Goal: Task Accomplishment & Management: Manage account settings

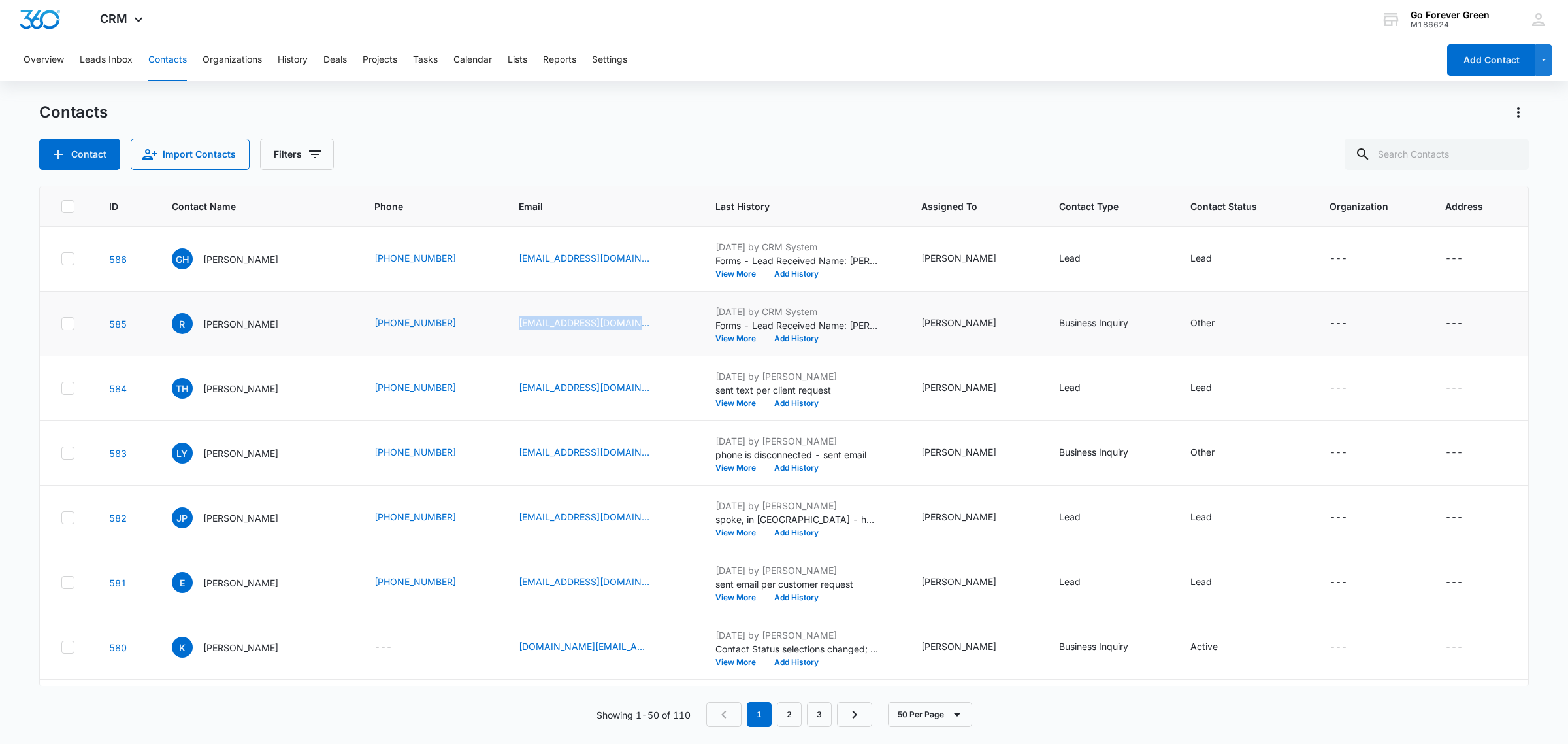
drag, startPoint x: 511, startPoint y: 324, endPoint x: 675, endPoint y: 335, distance: 164.4
click at [675, 335] on td "[EMAIL_ADDRESS][DOMAIN_NAME]" at bounding box center [602, 324] width 196 height 65
copy link "[EMAIL_ADDRESS][DOMAIN_NAME]"
click at [798, 272] on button "Add History" at bounding box center [796, 274] width 63 height 8
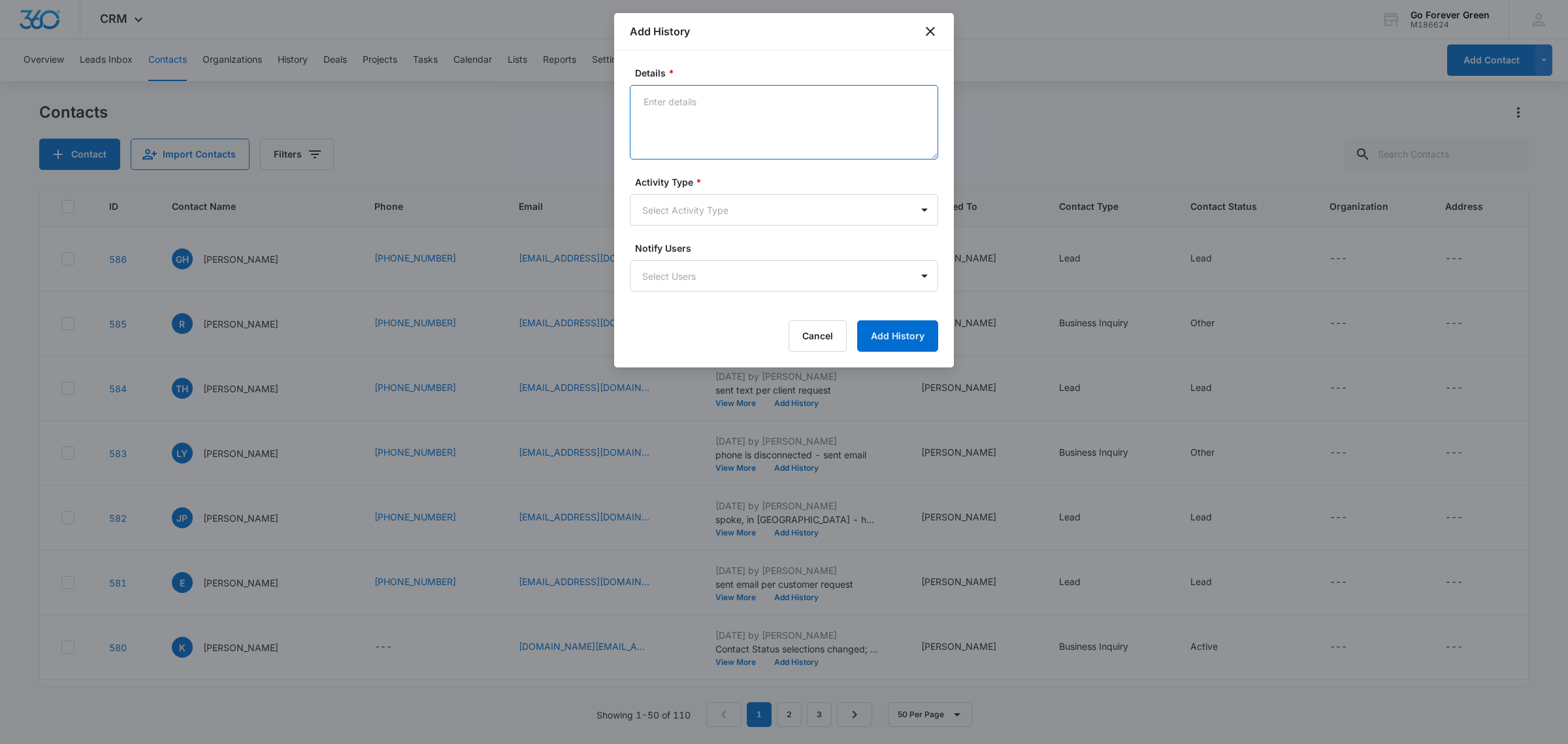
click at [730, 119] on textarea "Details *" at bounding box center [784, 122] width 308 height 75
drag, startPoint x: 854, startPoint y: 107, endPoint x: 854, endPoint y: 95, distance: 12.0
click at [854, 96] on textarea "spoke - he is a contractor and works in PSL area. he to send me email for a bid…" at bounding box center [784, 122] width 308 height 75
click at [836, 119] on textarea "spoke - he is a contractor and works in PSL area. he to send me email for a bid…" at bounding box center [784, 122] width 308 height 75
type textarea "spoke - he is a contractor and works in PSL area. he to send me email for a bid…"
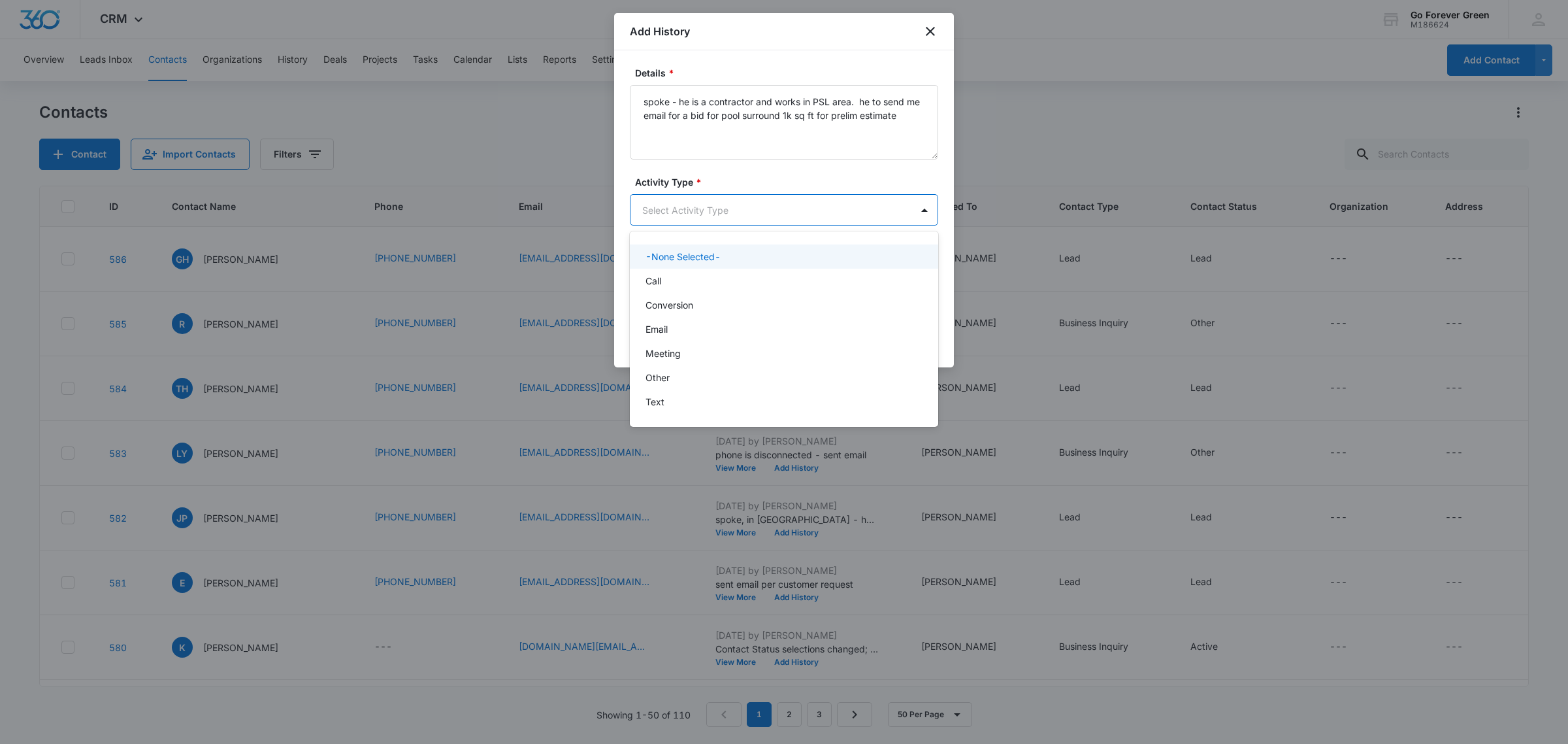
click at [707, 204] on body "CRM Apps Reputation Forms CRM Email Payments POS Ads Intelligence Brand Setting…" at bounding box center [784, 372] width 1568 height 744
click at [677, 280] on div "Call" at bounding box center [783, 281] width 274 height 14
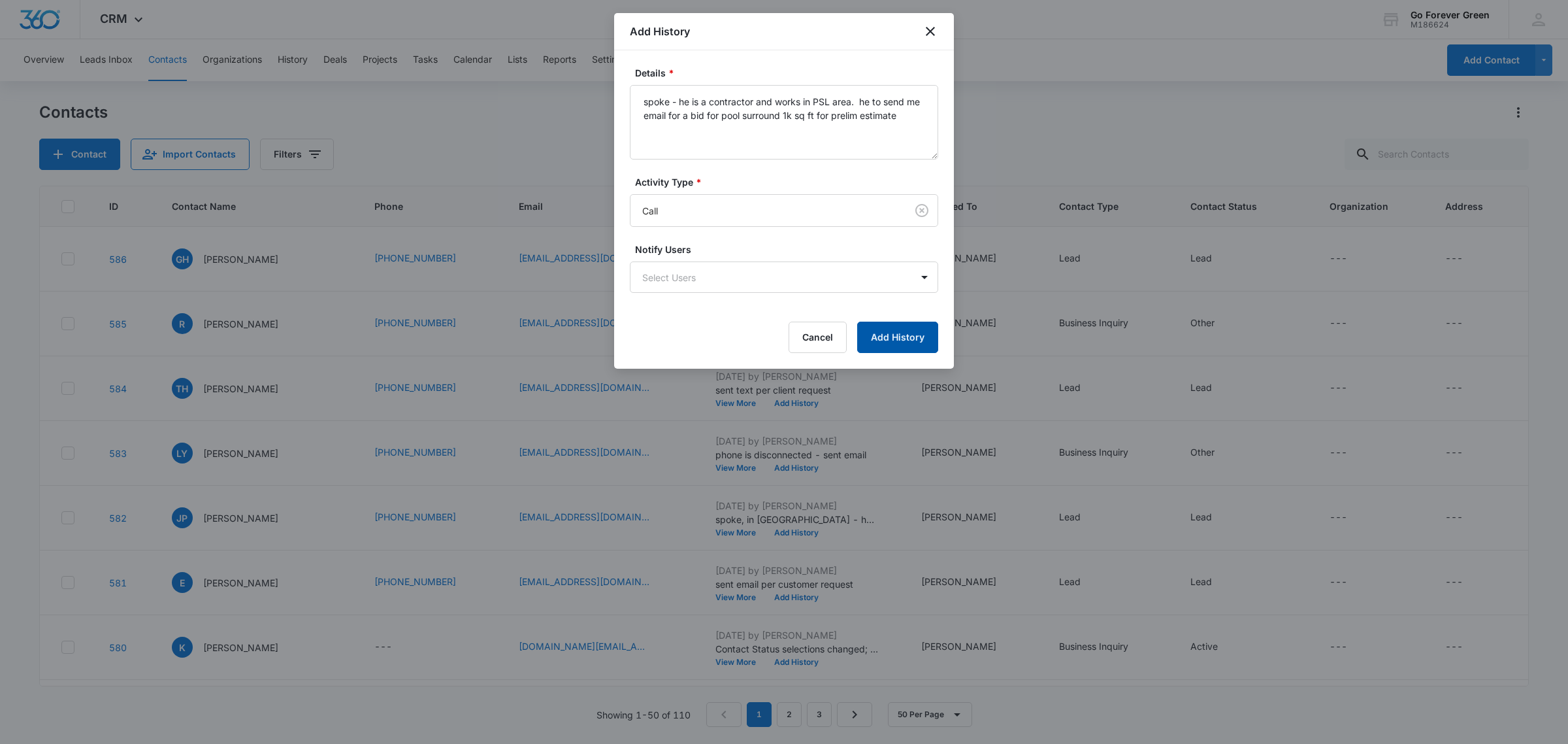
click at [912, 342] on button "Add History" at bounding box center [897, 337] width 81 height 31
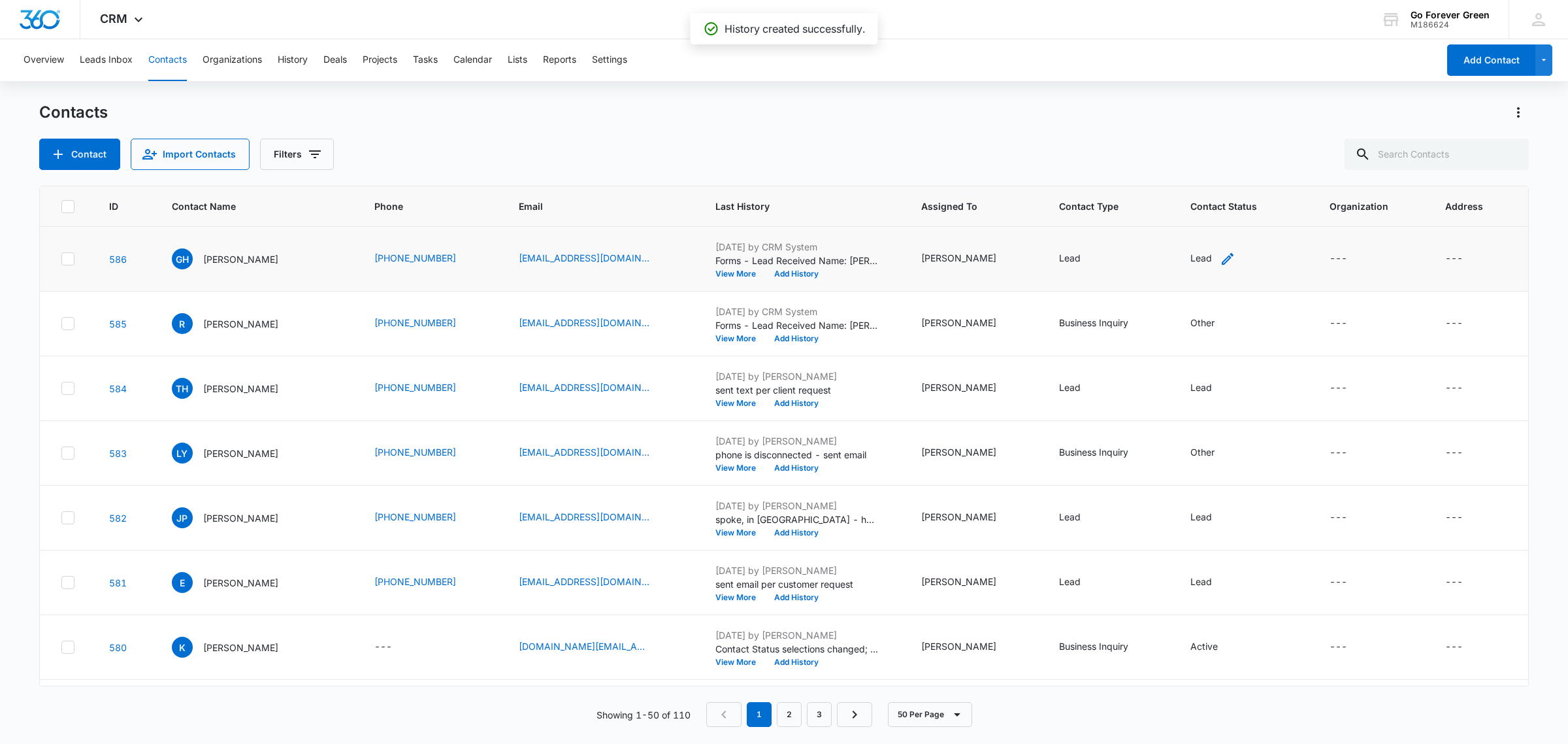
click at [1222, 259] on icon "Contact Status - Lead - Select to Edit Field" at bounding box center [1228, 259] width 12 height 12
click at [1217, 178] on div "Lead" at bounding box center [1187, 174] width 73 height 31
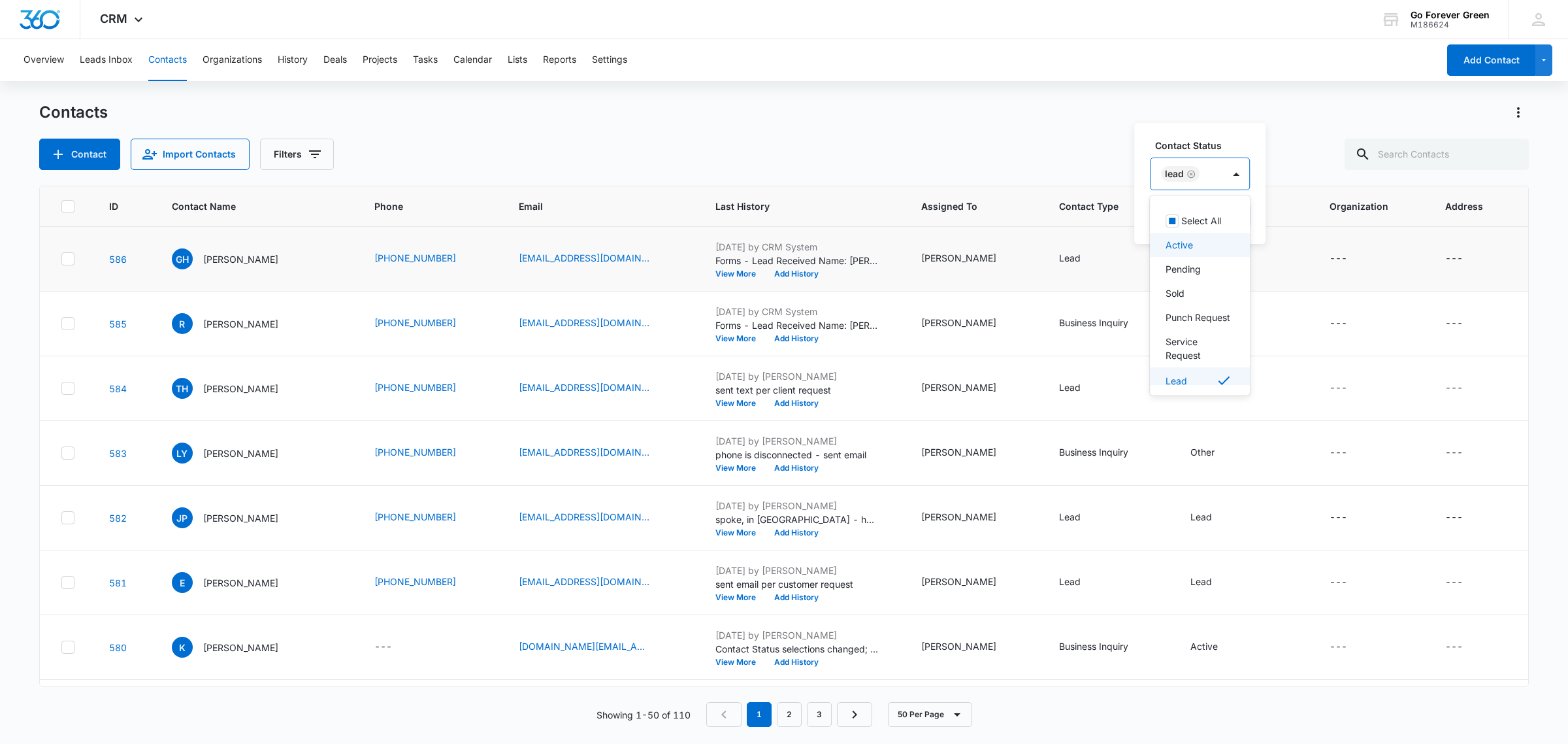
click at [1217, 252] on div "Active" at bounding box center [1199, 245] width 66 height 14
click at [1200, 173] on icon "Remove Active" at bounding box center [1199, 174] width 9 height 10
click at [1191, 171] on icon "Remove Lead" at bounding box center [1191, 174] width 9 height 10
click at [1191, 171] on div at bounding box center [1195, 174] width 64 height 17
type input "a"
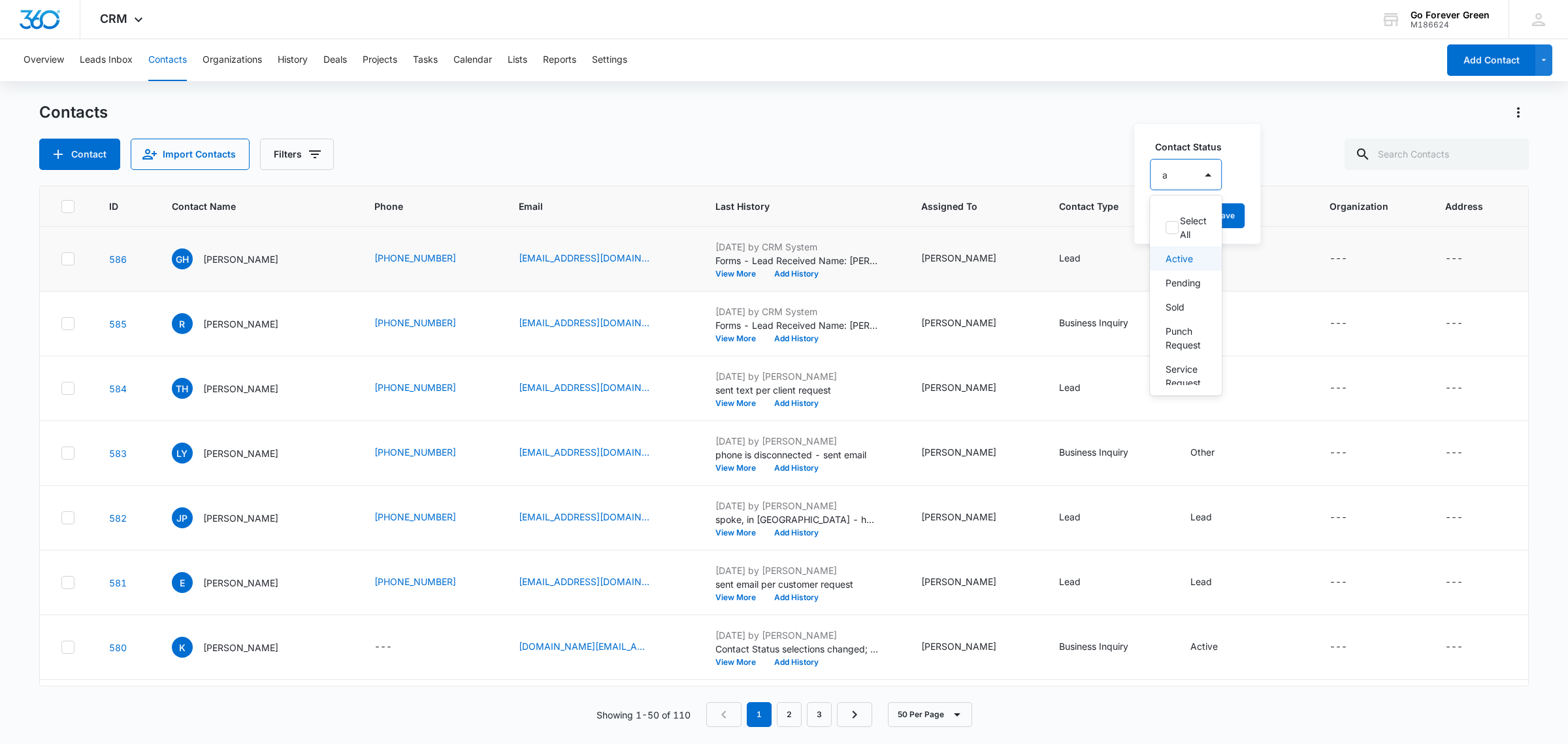
click at [1176, 266] on p "Active" at bounding box center [1179, 259] width 27 height 14
click at [1226, 134] on div "Contact Status Active Cancel Save" at bounding box center [1203, 183] width 139 height 121
click at [1236, 220] on button "Save" at bounding box center [1238, 216] width 39 height 25
click at [790, 338] on button "Add History" at bounding box center [796, 338] width 63 height 8
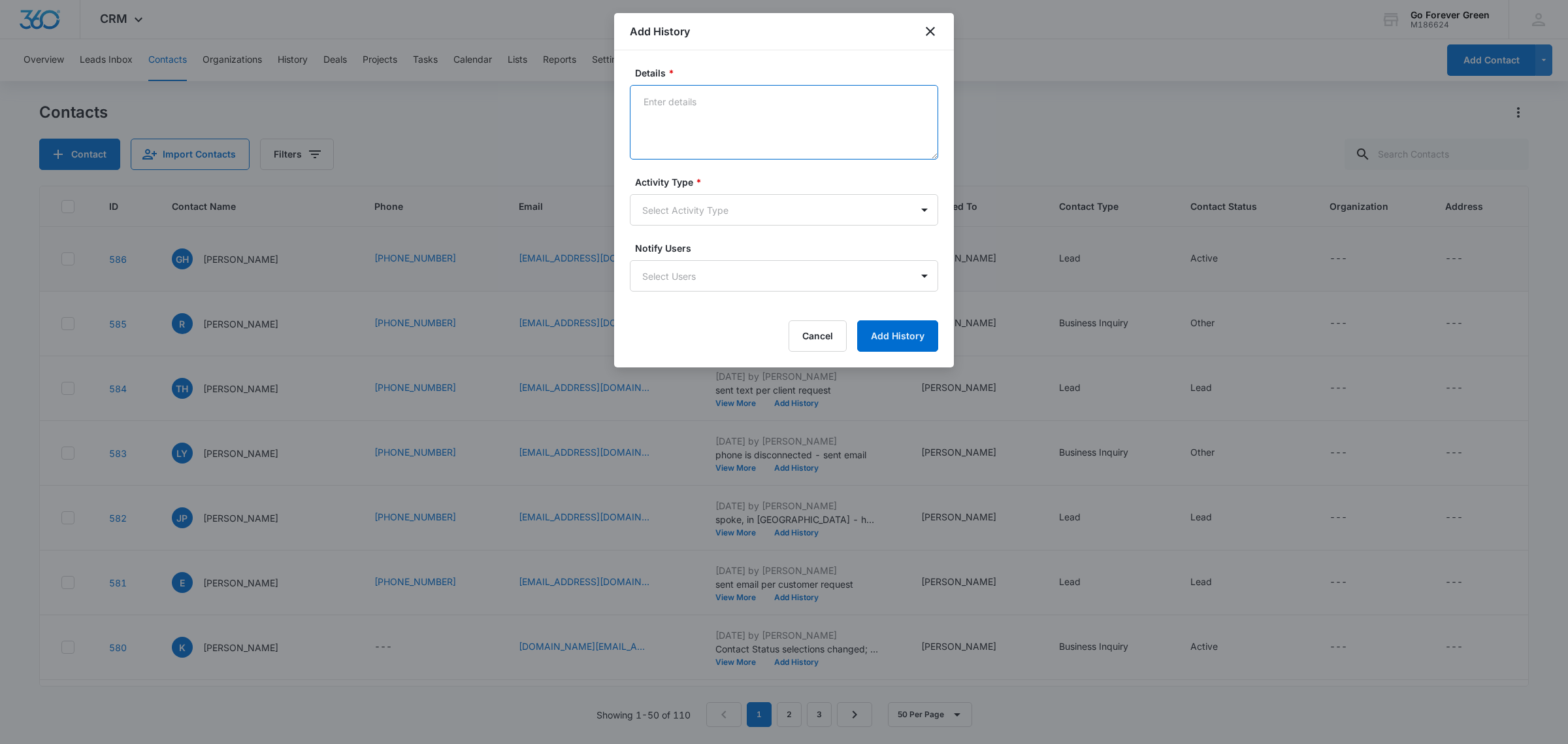
click at [709, 122] on textarea "Details *" at bounding box center [784, 122] width 308 height 75
type textarea "phone is disconnected - sent email"
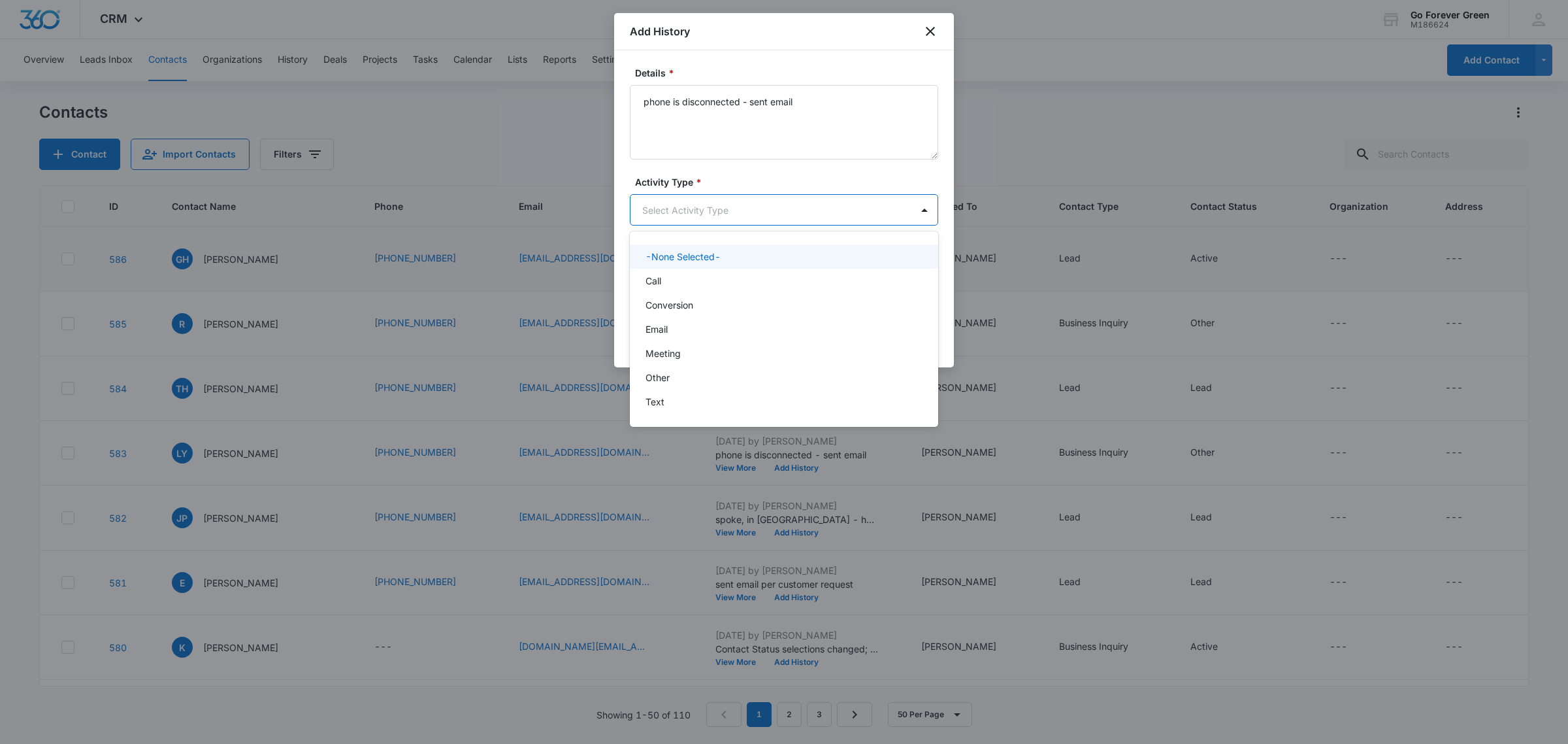
click at [714, 206] on body "CRM Apps Reputation Forms CRM Email Payments POS Ads Intelligence Brand Setting…" at bounding box center [784, 372] width 1568 height 744
click at [688, 328] on div "Email" at bounding box center [783, 329] width 274 height 14
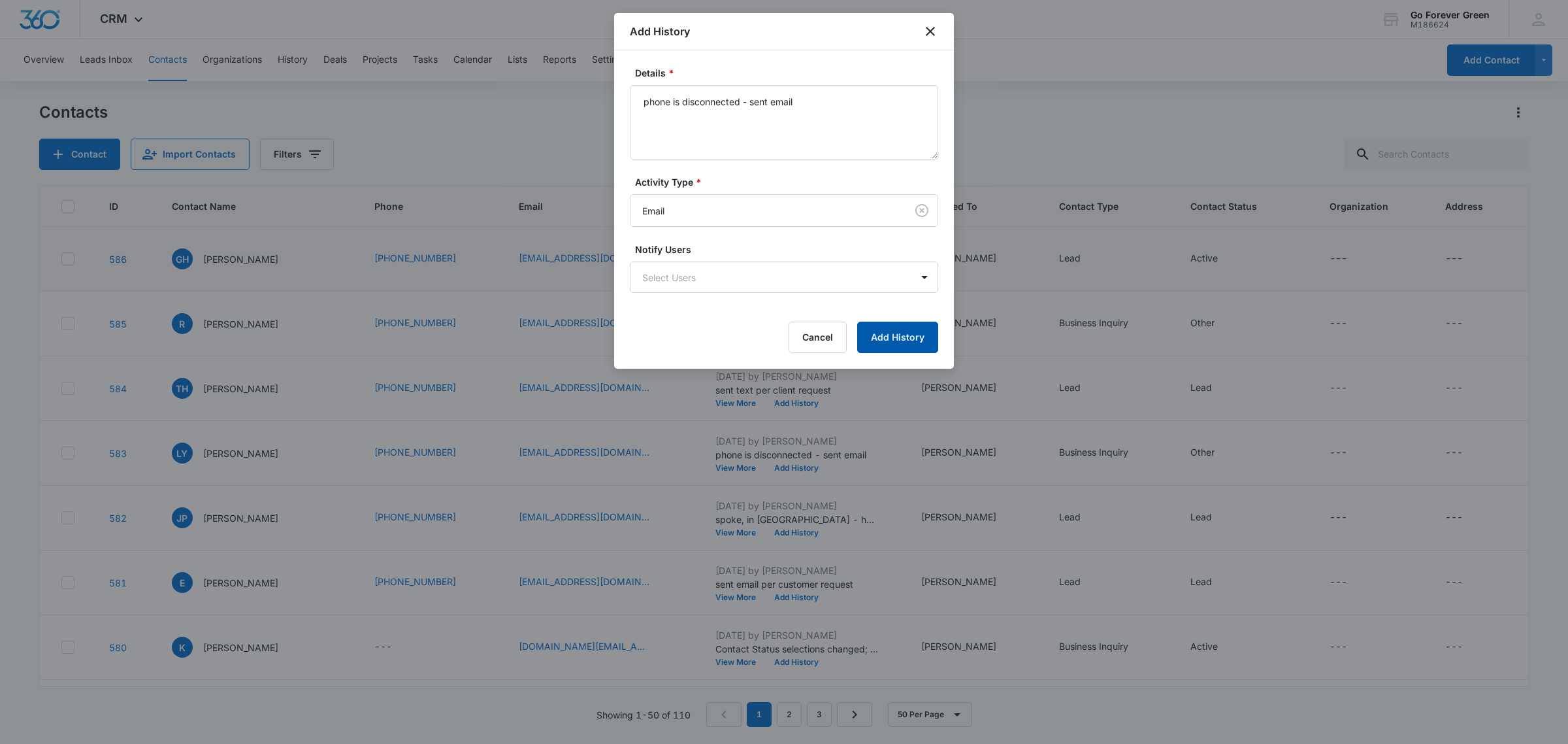
click at [895, 331] on button "Add History" at bounding box center [897, 337] width 81 height 31
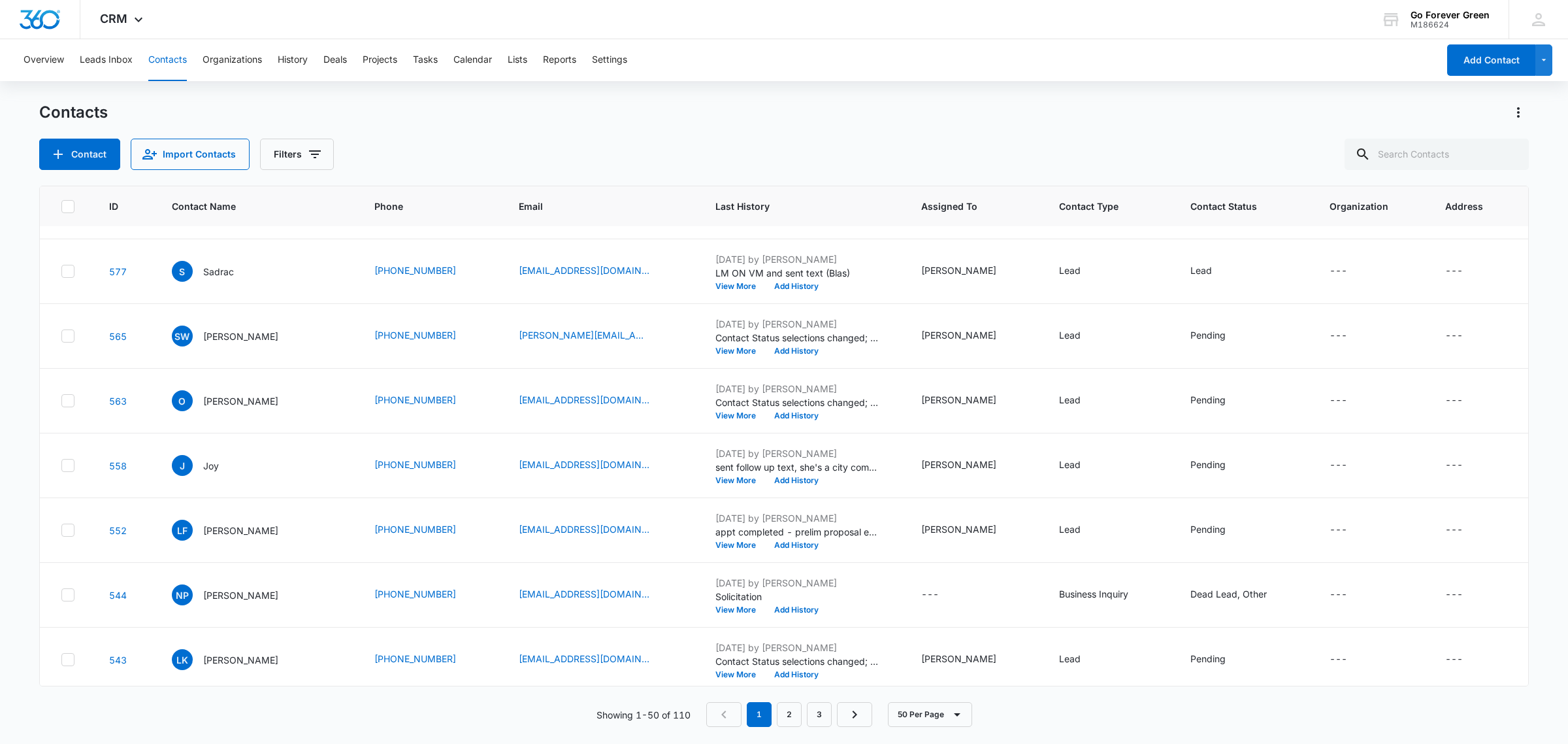
scroll to position [572, 0]
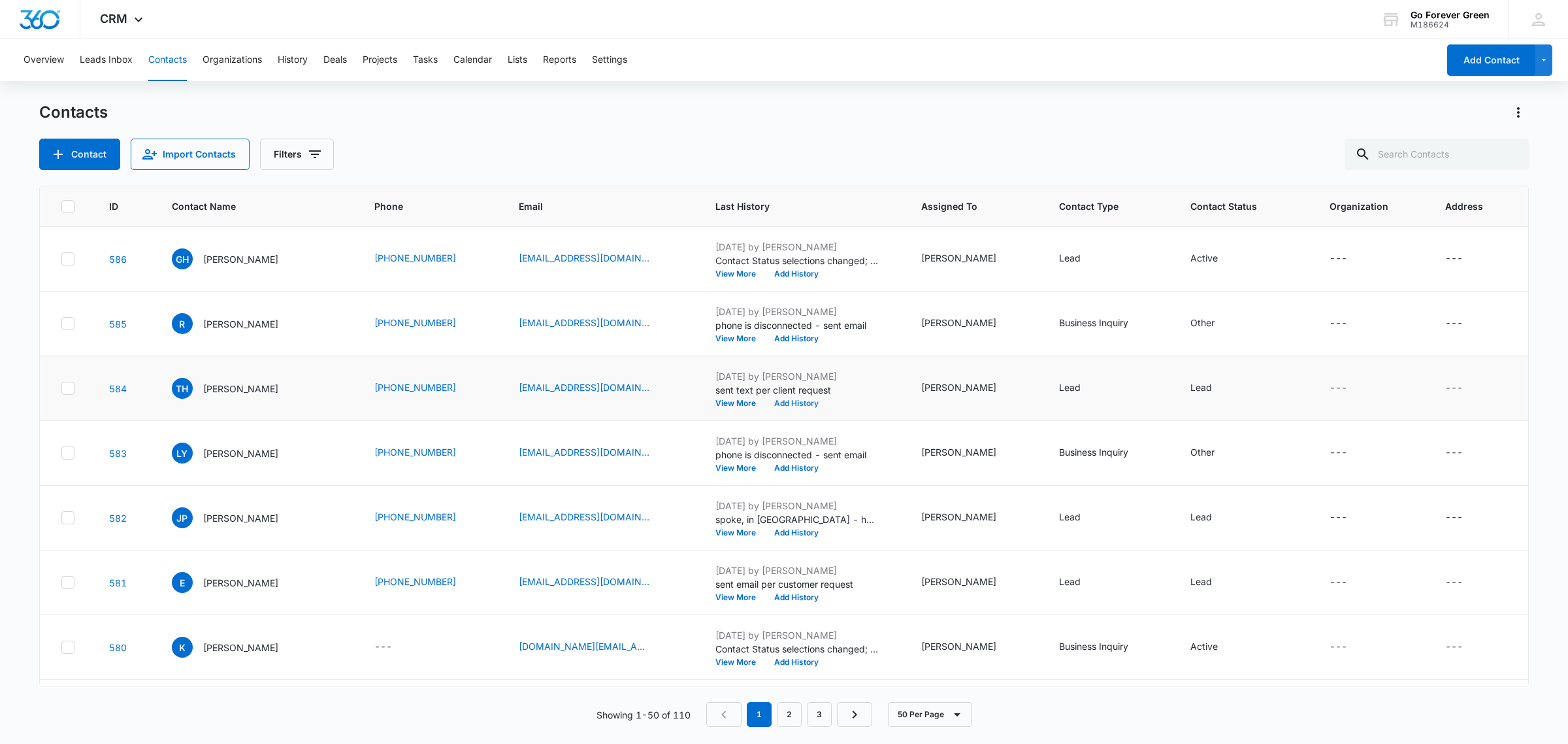
click at [787, 403] on button "Add History" at bounding box center [796, 404] width 63 height 8
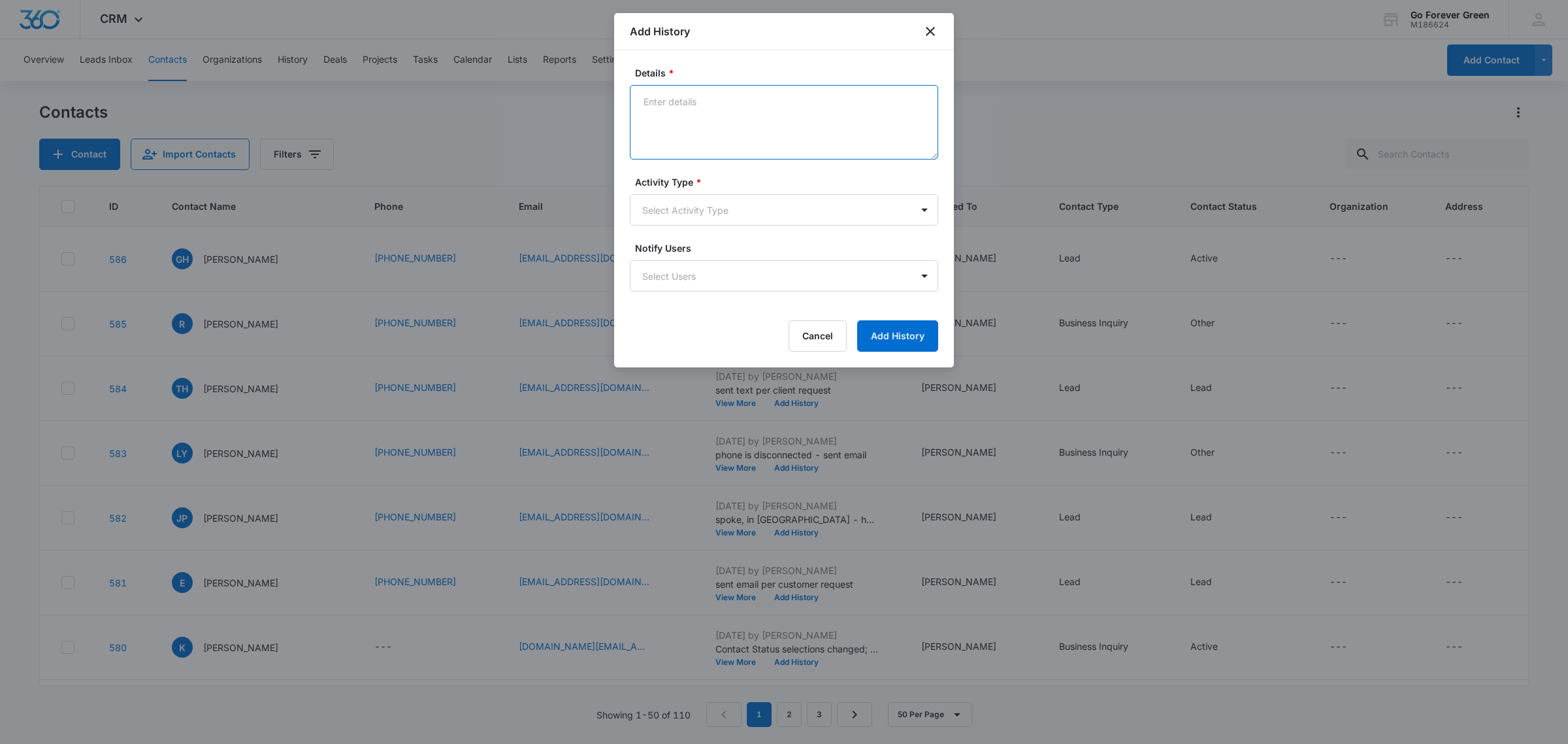
click at [713, 107] on textarea "Details *" at bounding box center [784, 122] width 308 height 75
type textarea "L"
type textarea "sent text"
click at [737, 220] on body "CRM Apps Reputation Forms CRM Email Payments POS Ads Intelligence Brand Setting…" at bounding box center [784, 372] width 1568 height 744
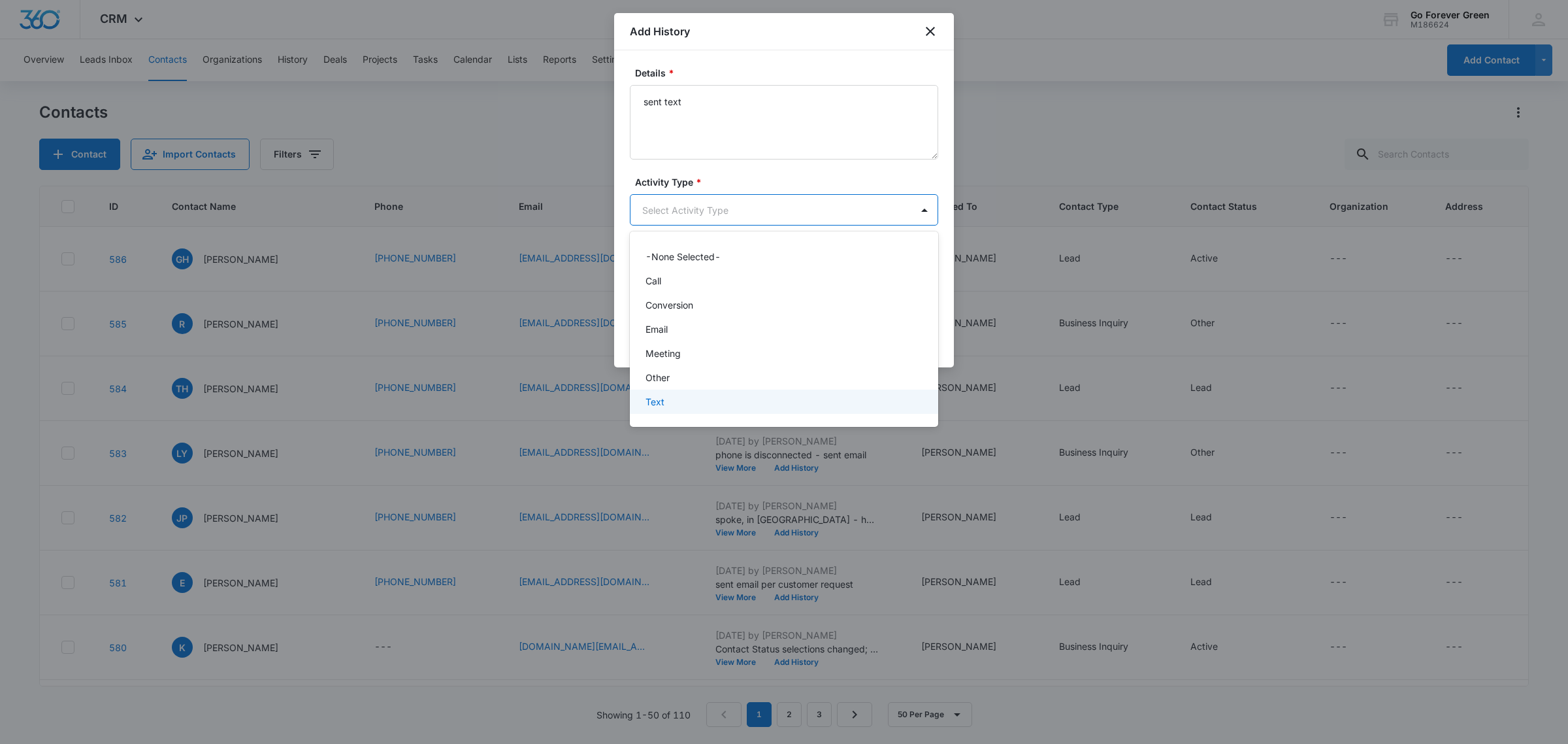
click at [678, 395] on div "Text" at bounding box center [783, 402] width 274 height 14
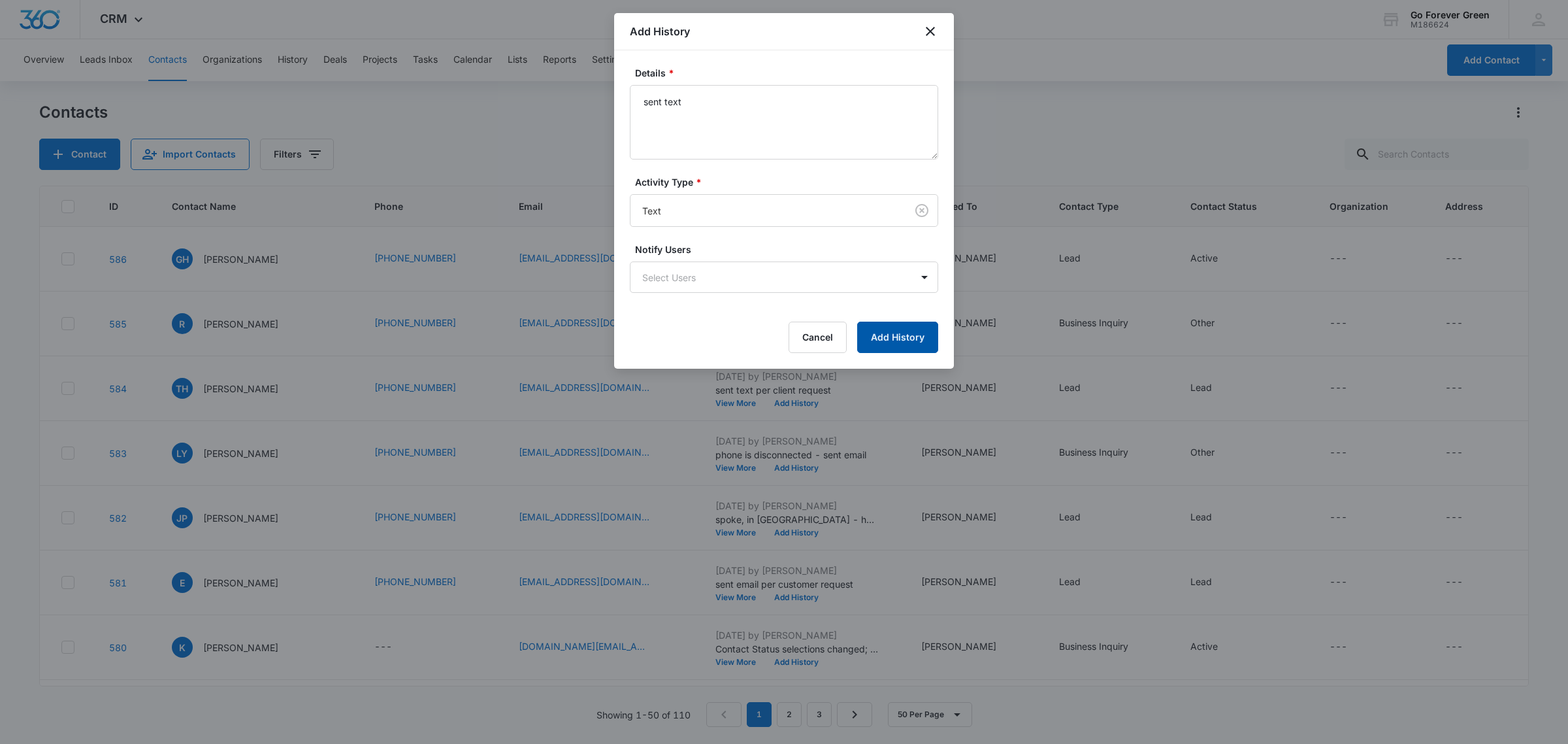
click at [894, 332] on button "Add History" at bounding box center [897, 337] width 81 height 31
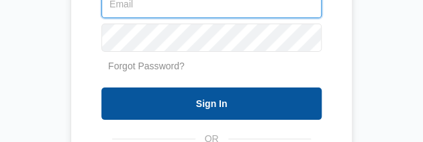
type input "[EMAIL_ADDRESS][DOMAIN_NAME]"
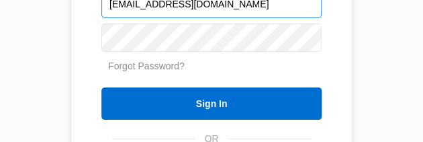
drag, startPoint x: 215, startPoint y: 96, endPoint x: 253, endPoint y: 3, distance: 100.4
click at [215, 96] on input "Sign In" at bounding box center [212, 103] width 220 height 32
